Goal: Find specific page/section: Find specific page/section

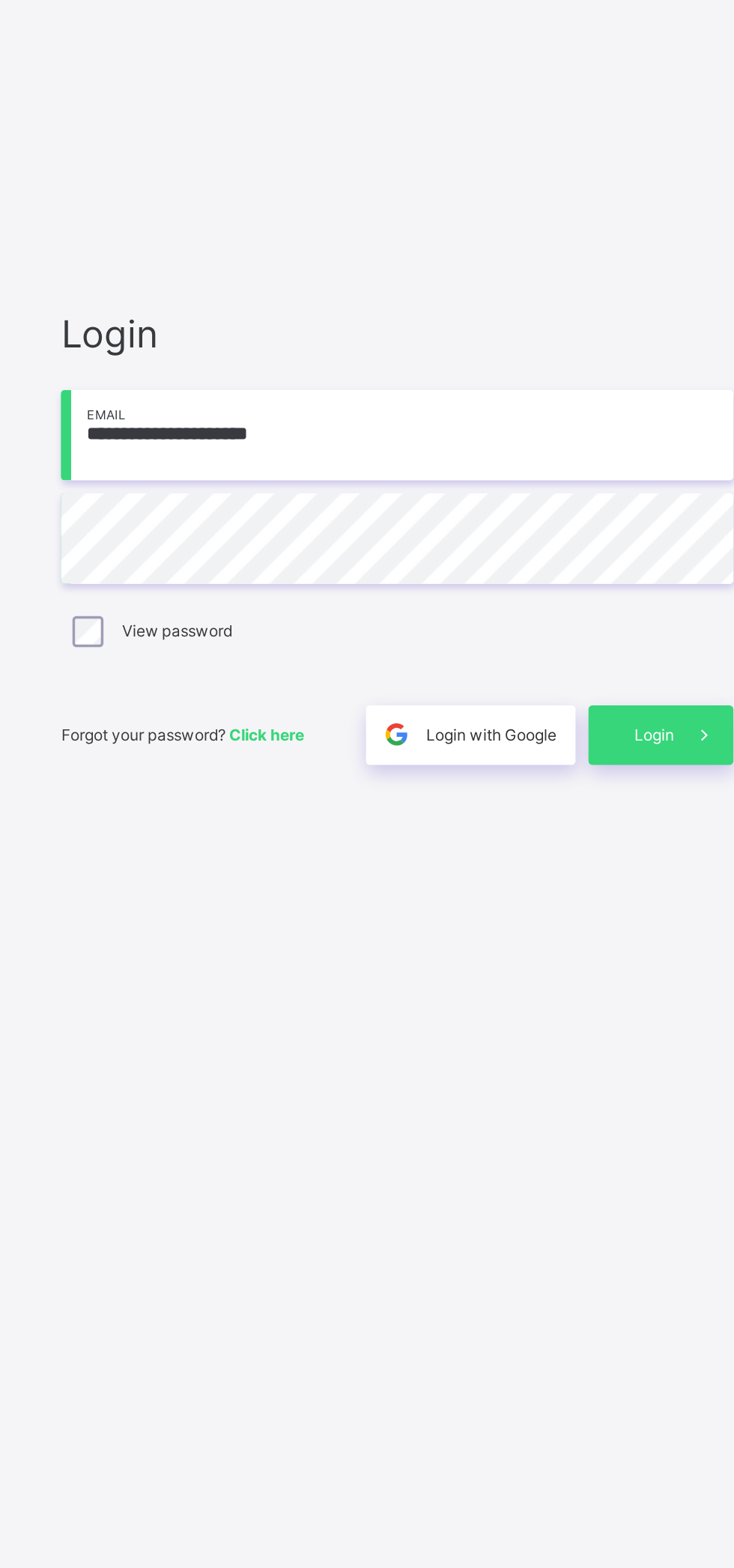
click at [642, 911] on span "Login" at bounding box center [637, 912] width 24 height 11
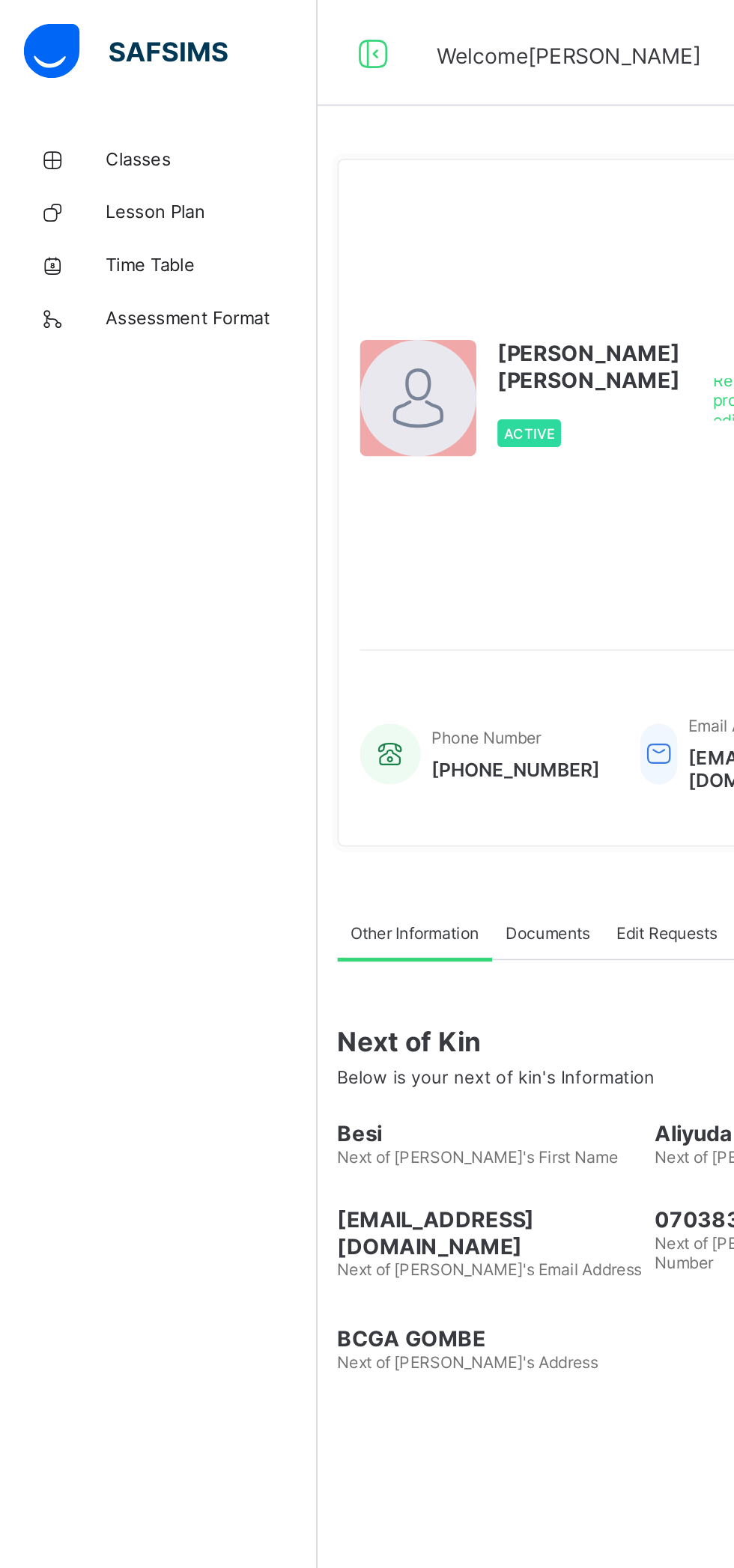
click at [118, 90] on span "Classes" at bounding box center [119, 90] width 119 height 12
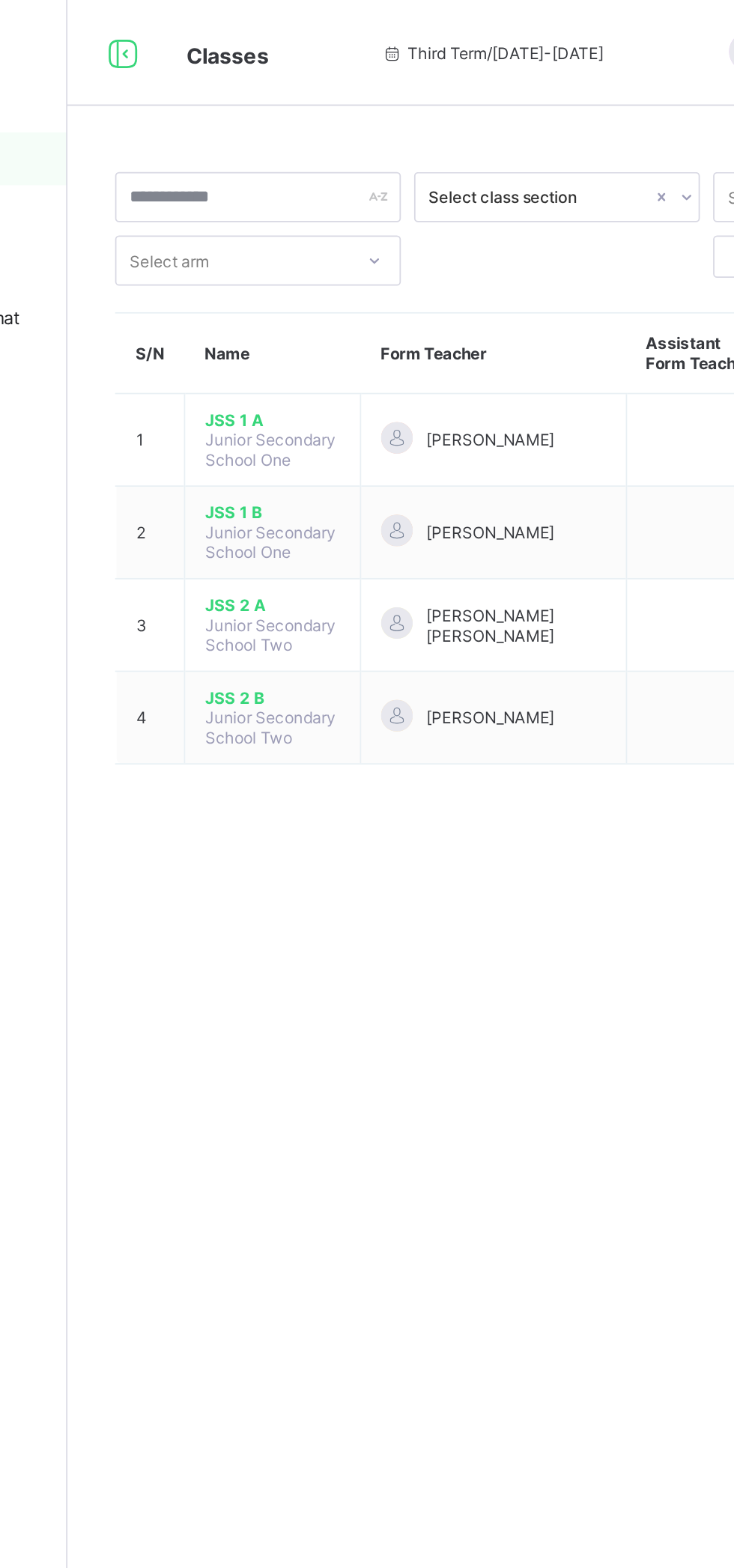
click at [422, 400] on span "[PERSON_NAME]" at bounding box center [418, 406] width 72 height 11
